Goal: Find specific page/section: Find specific page/section

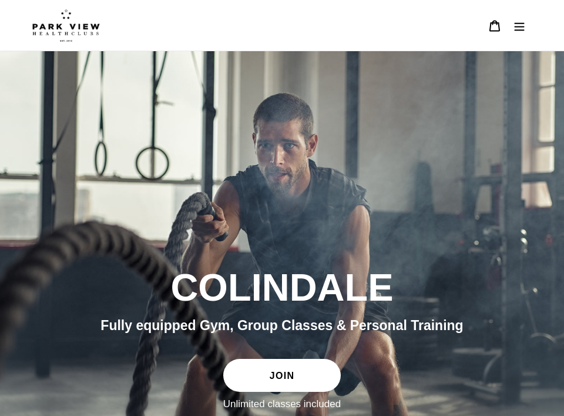
click at [523, 32] on button "Menu" at bounding box center [519, 25] width 25 height 26
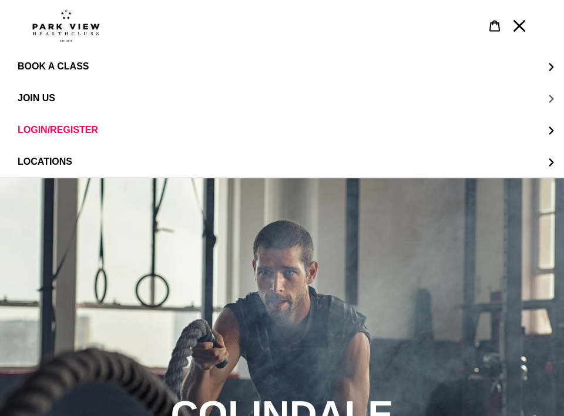
click at [35, 103] on span "JOIN US" at bounding box center [37, 98] width 38 height 11
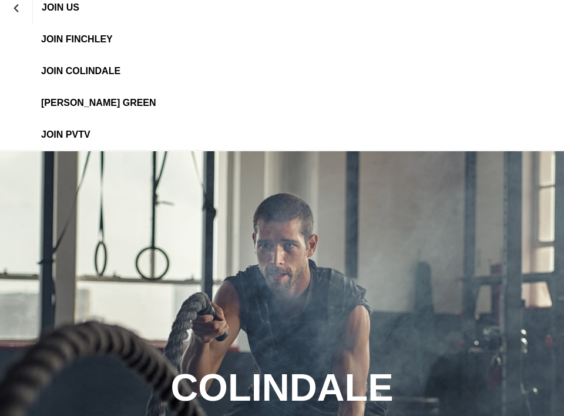
scroll to position [78, 0]
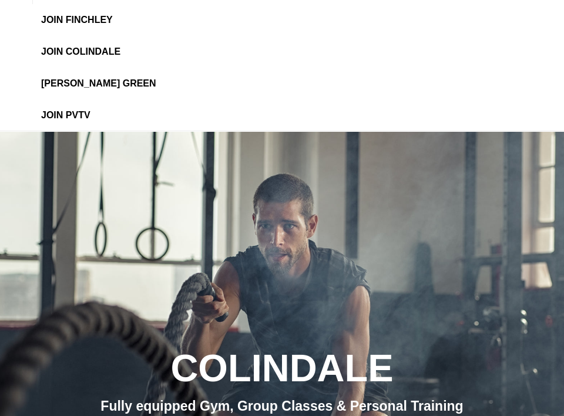
click at [100, 45] on link "JOIN Colindale" at bounding box center [282, 52] width 564 height 32
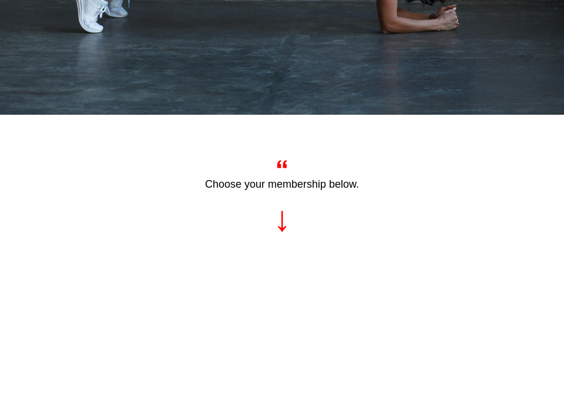
scroll to position [392, 0]
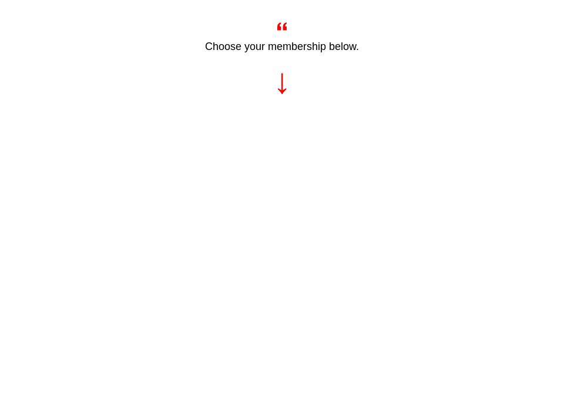
click at [260, 103] on div "Choose your membership below." at bounding box center [282, 62] width 500 height 89
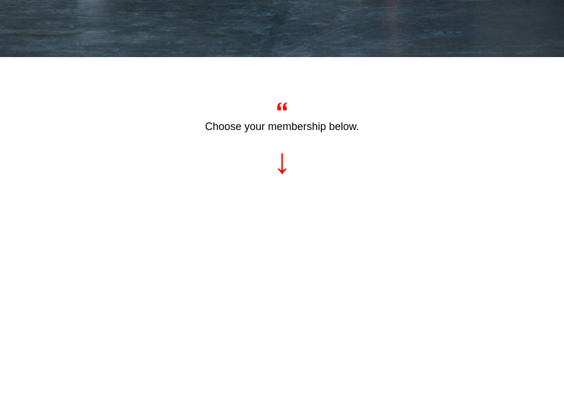
scroll to position [0, 0]
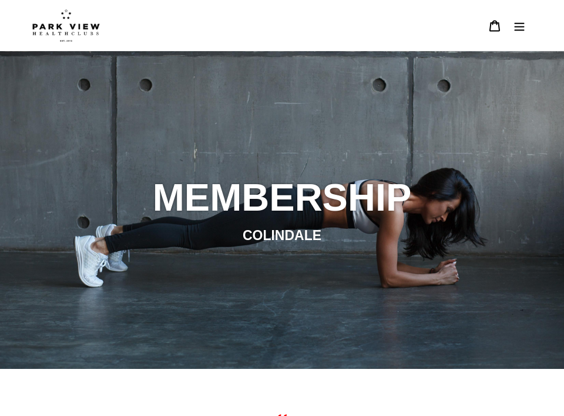
click at [519, 31] on icon "Menu" at bounding box center [520, 26] width 12 height 12
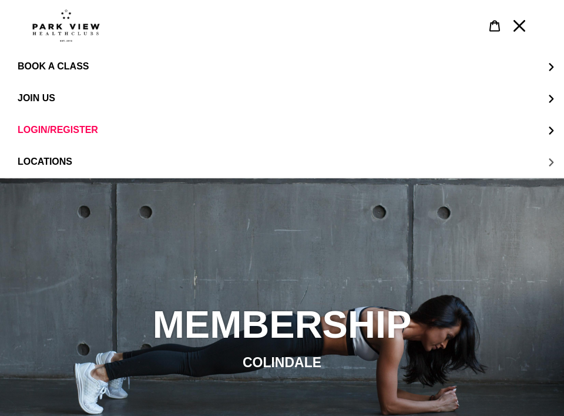
click at [25, 167] on button "LOCATIONS" at bounding box center [282, 162] width 564 height 32
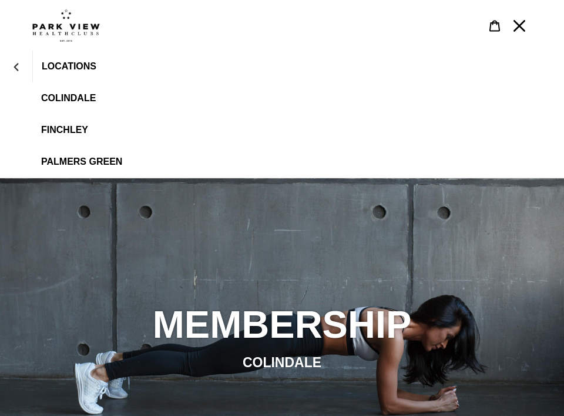
click at [71, 93] on link "Colindale" at bounding box center [282, 98] width 564 height 32
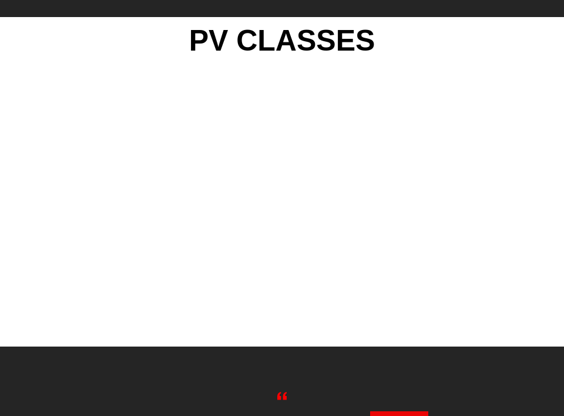
scroll to position [1121, 0]
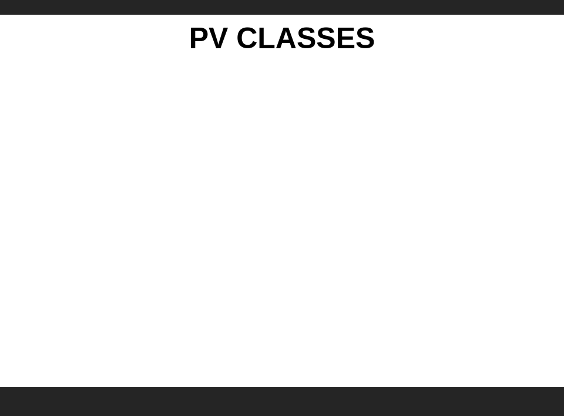
click at [444, 35] on h1 "PV CLASSES" at bounding box center [282, 38] width 500 height 47
